Goal: Task Accomplishment & Management: Manage account settings

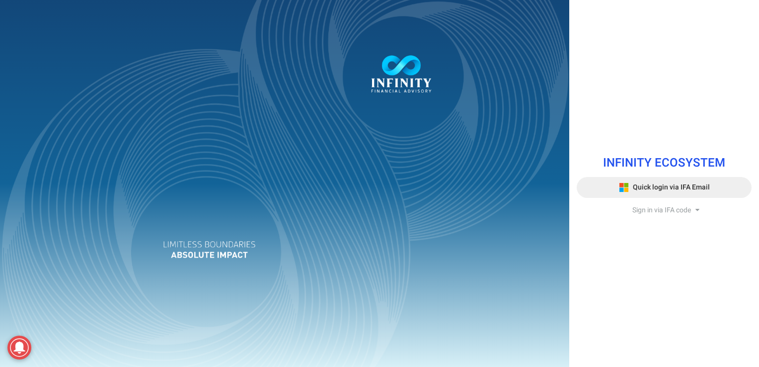
click at [682, 187] on span "Quick login via IFA Email" at bounding box center [671, 187] width 77 height 10
click at [654, 184] on span "Quick login via IFA Email" at bounding box center [671, 187] width 77 height 10
click at [687, 184] on span "Quick login via IFA Email" at bounding box center [671, 187] width 77 height 10
